Goal: Understand process/instructions

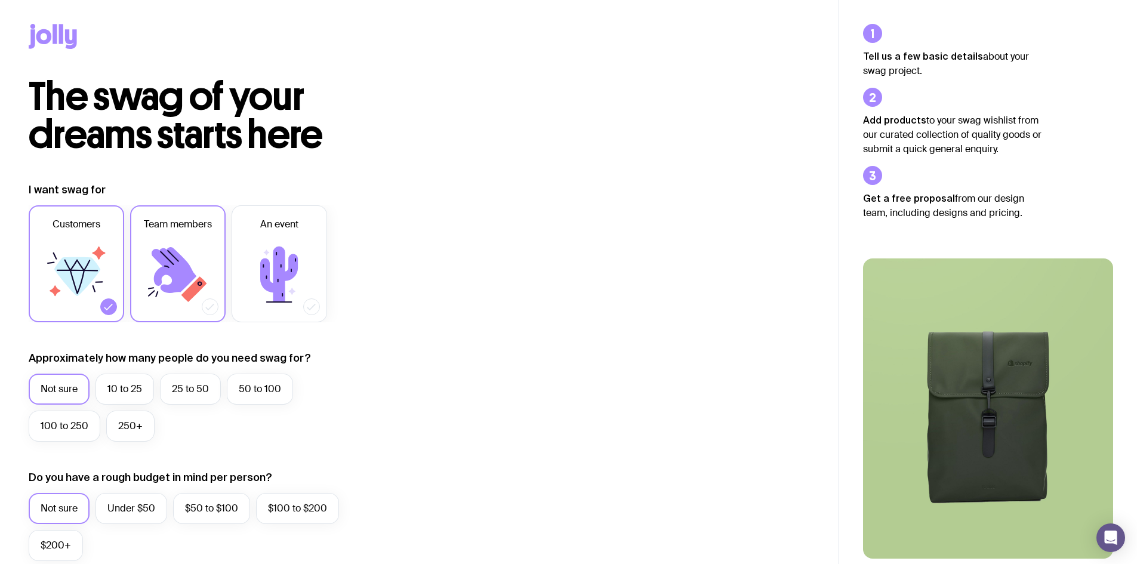
click at [223, 277] on label "Team members" at bounding box center [178, 263] width 96 height 117
click at [0, 0] on input "Team members" at bounding box center [0, 0] width 0 height 0
click at [292, 279] on icon at bounding box center [280, 275] width 72 height 72
click at [0, 0] on input "An event" at bounding box center [0, 0] width 0 height 0
click at [63, 43] on icon at bounding box center [53, 36] width 48 height 25
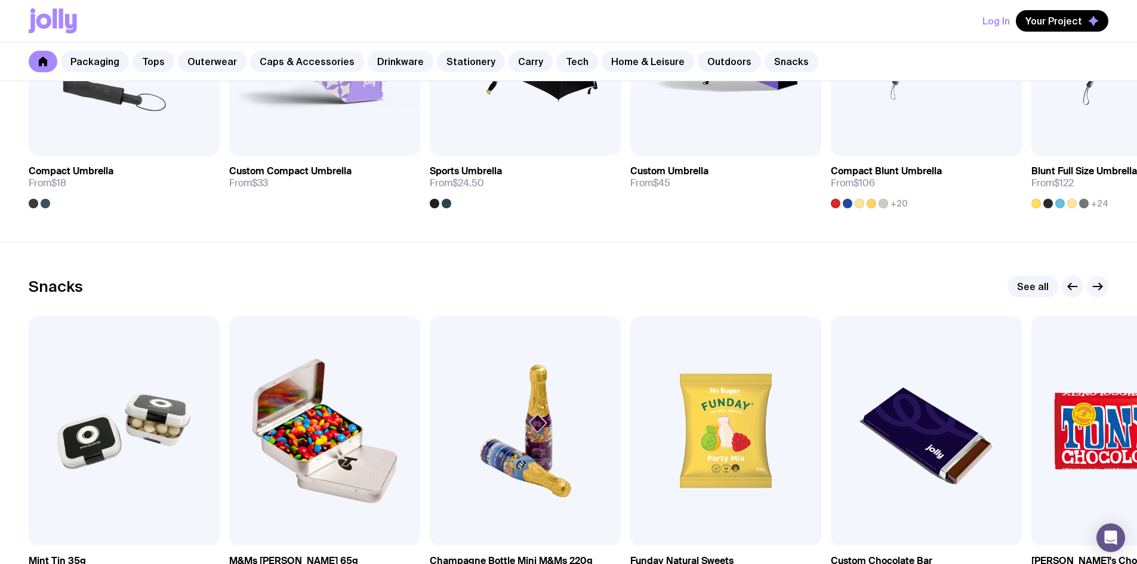
scroll to position [4098, 0]
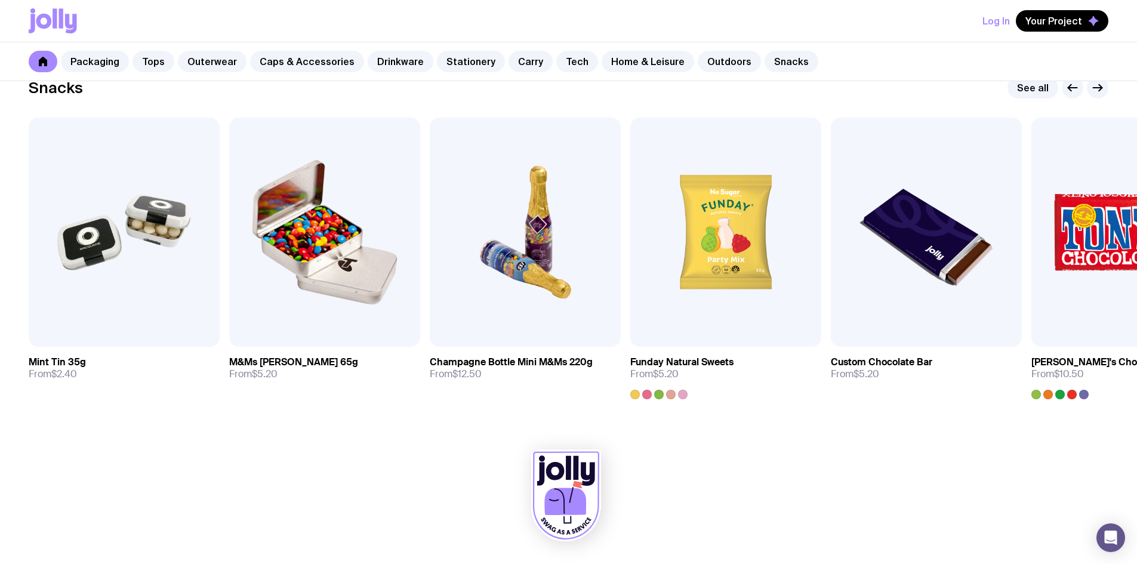
click at [48, 66] on link at bounding box center [43, 61] width 29 height 21
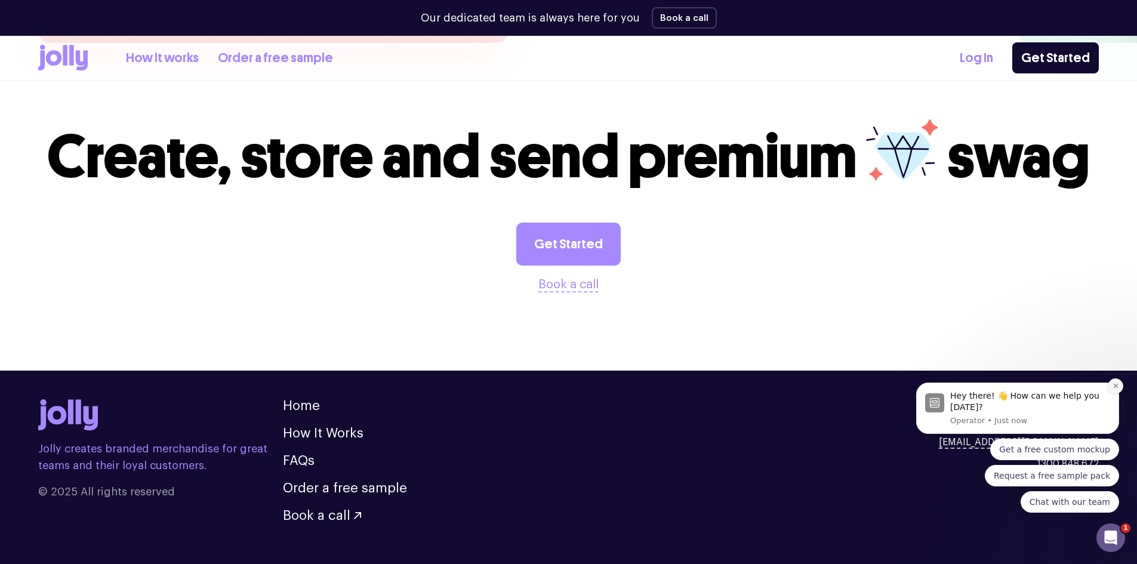
click at [1120, 386] on button "Dismiss notification" at bounding box center [1116, 386] width 16 height 16
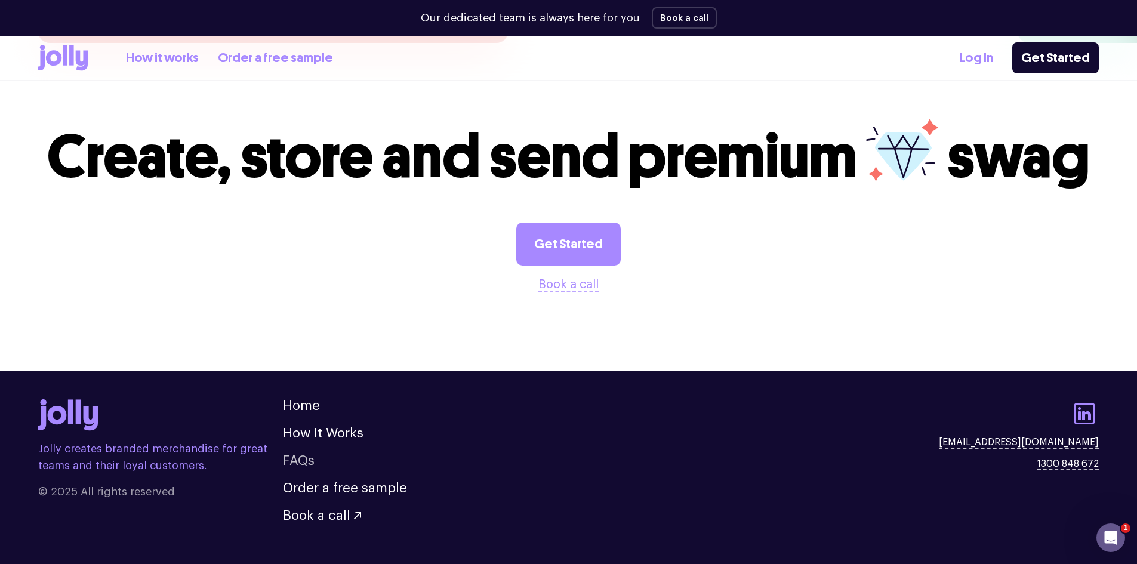
click at [304, 454] on link "FAQs" at bounding box center [299, 460] width 32 height 13
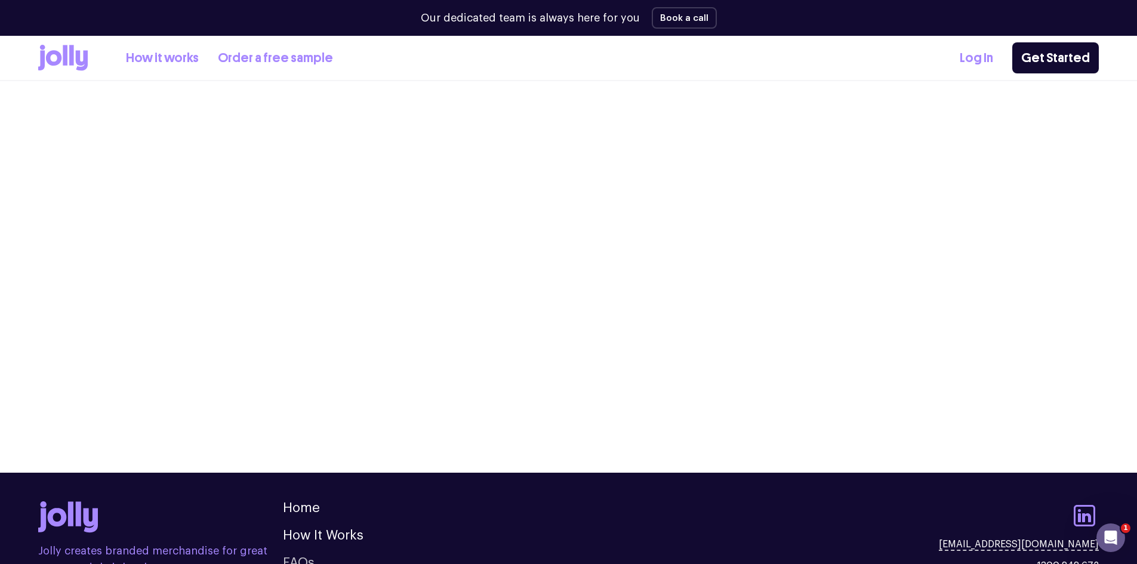
scroll to position [1410, 0]
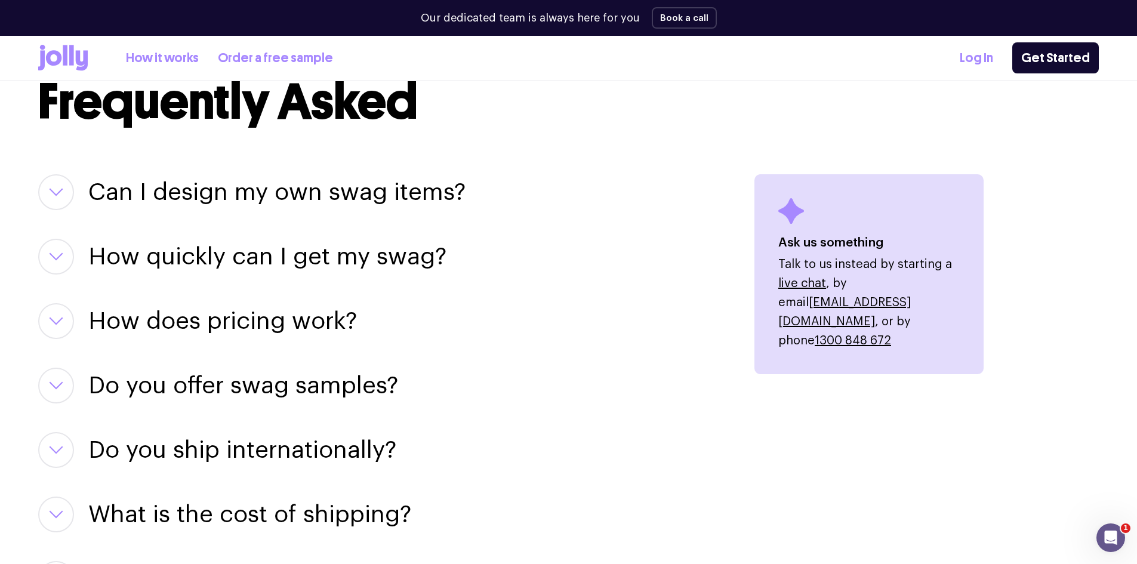
click at [257, 192] on h3 "Can I design my own swag items?" at bounding box center [276, 192] width 377 height 36
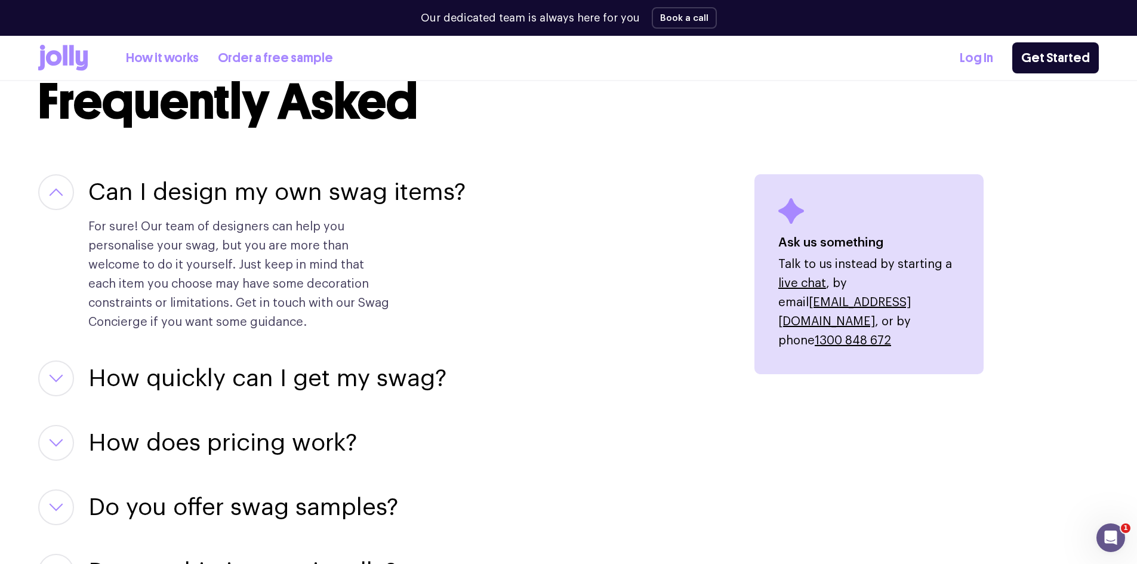
click at [61, 50] on icon at bounding box center [63, 58] width 50 height 26
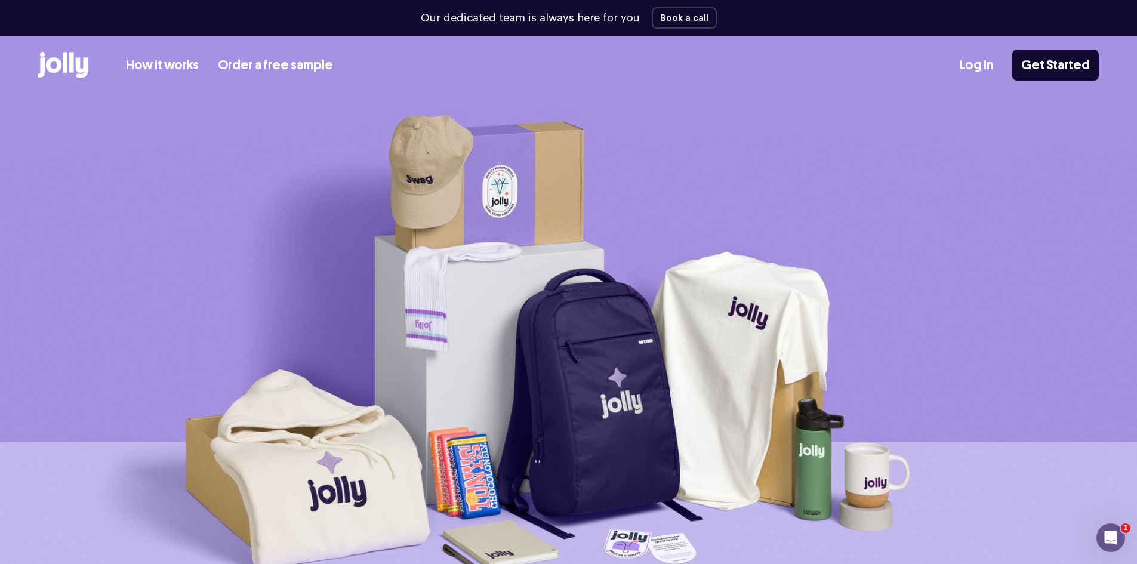
click at [153, 66] on link "How it works" at bounding box center [162, 66] width 73 height 20
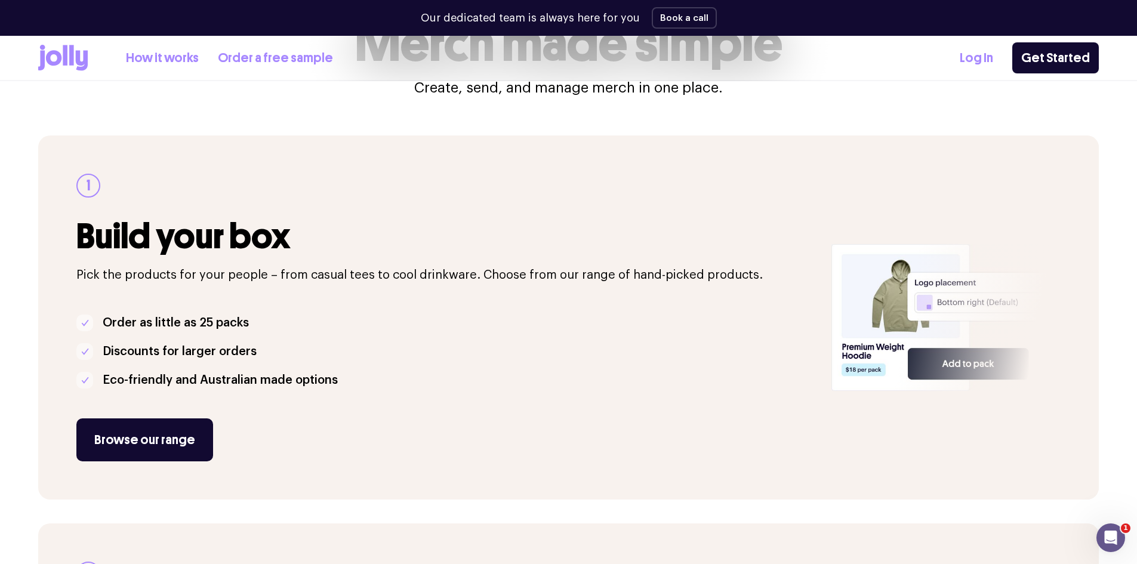
scroll to position [239, 0]
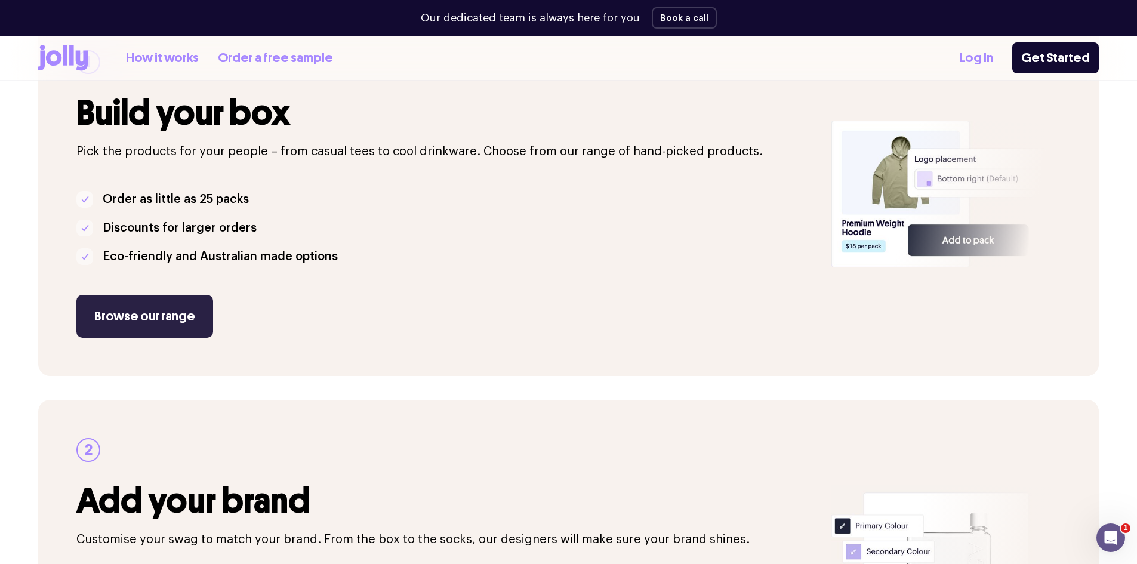
click at [149, 320] on link "Browse our range" at bounding box center [144, 316] width 137 height 43
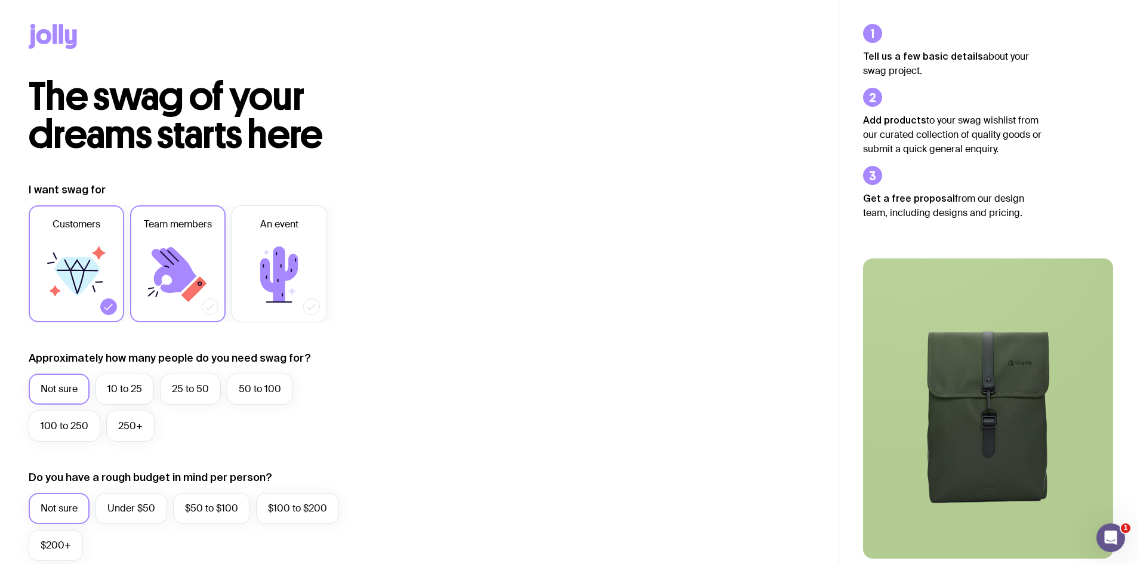
click at [196, 237] on label "Team members" at bounding box center [178, 263] width 96 height 117
click at [0, 0] on input "Team members" at bounding box center [0, 0] width 0 height 0
click at [254, 242] on icon at bounding box center [280, 275] width 72 height 72
click at [0, 0] on input "An event" at bounding box center [0, 0] width 0 height 0
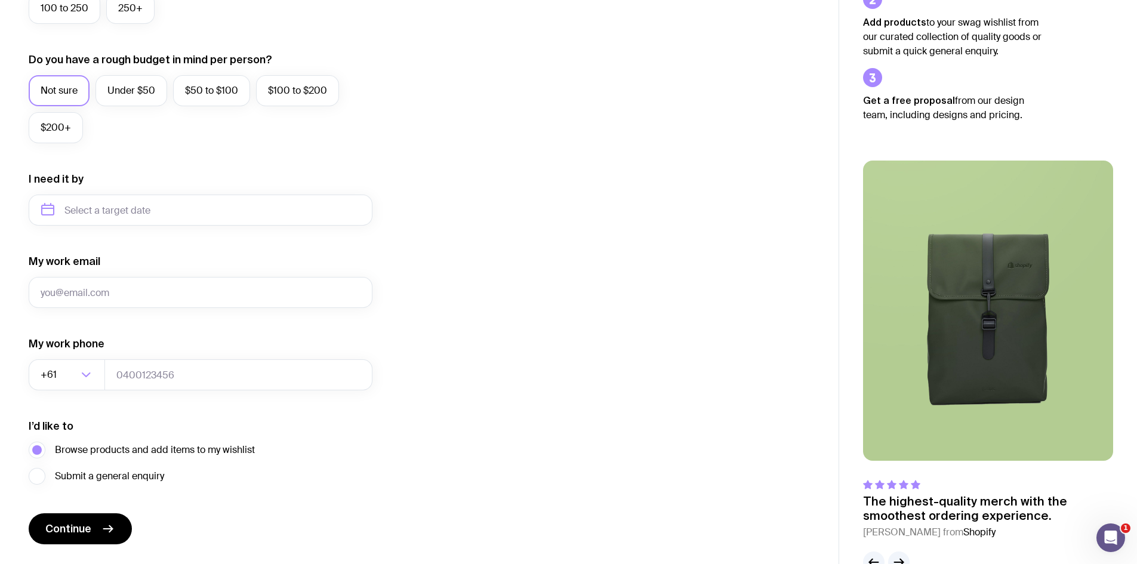
scroll to position [451, 0]
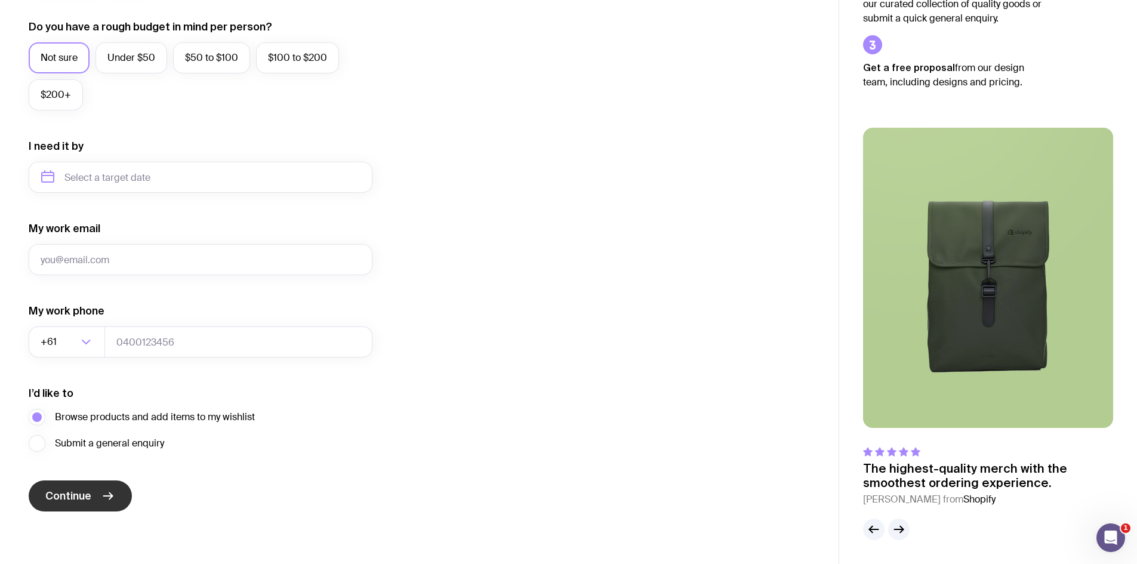
click at [81, 485] on button "Continue" at bounding box center [80, 496] width 103 height 31
